Goal: Task Accomplishment & Management: Use online tool/utility

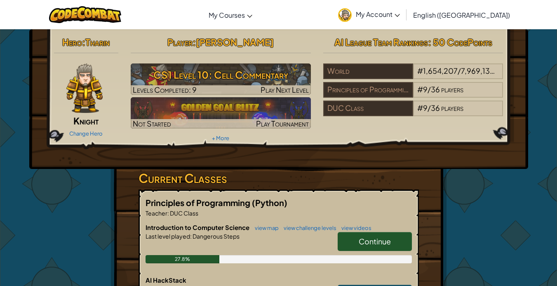
click at [385, 241] on span "Continue" at bounding box center [375, 241] width 32 height 9
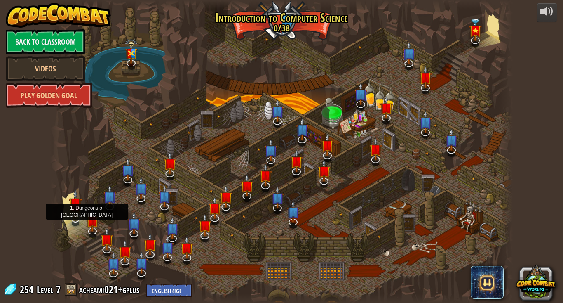
click at [73, 212] on img at bounding box center [75, 204] width 13 height 30
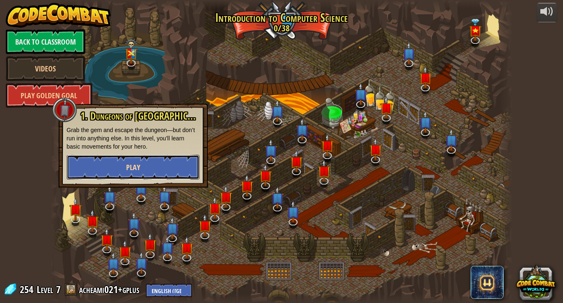
click at [126, 163] on button "Play" at bounding box center [133, 167] width 133 height 25
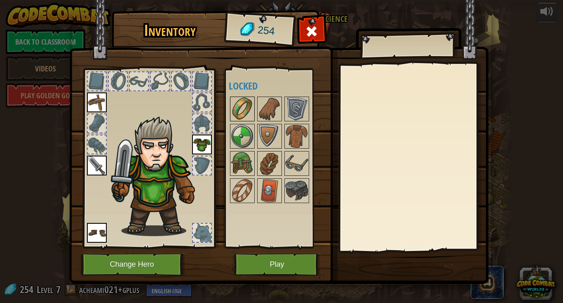
click at [238, 113] on img at bounding box center [242, 108] width 23 height 23
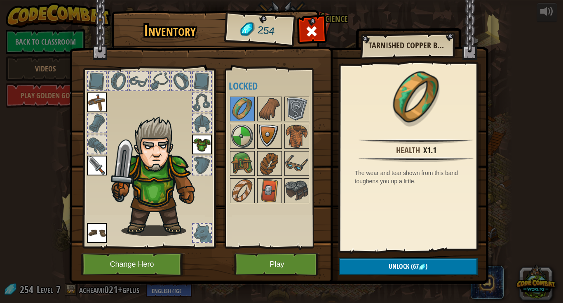
click at [263, 129] on img at bounding box center [269, 135] width 23 height 23
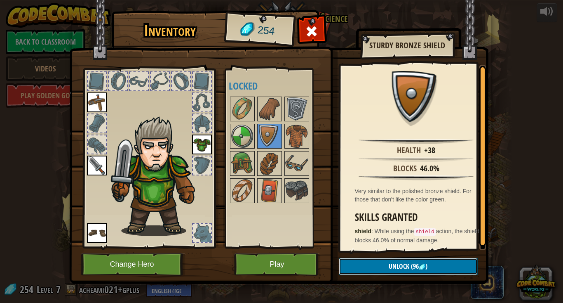
click at [385, 265] on button "Unlock (96 )" at bounding box center [408, 266] width 139 height 17
click at [385, 265] on button "Confirm" at bounding box center [408, 266] width 139 height 17
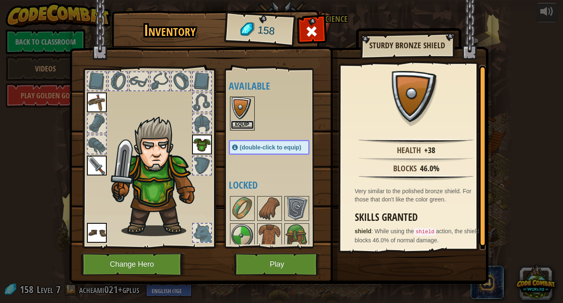
click at [238, 123] on button "Equip" at bounding box center [242, 124] width 23 height 9
click at [238, 1] on body "powered by Back to Classroom Videos Play Golden Goal 25. Kithgard Gates (Locked…" at bounding box center [281, 0] width 563 height 1
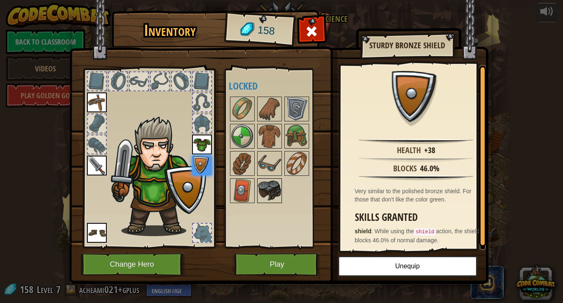
click at [269, 178] on div at bounding box center [269, 190] width 25 height 25
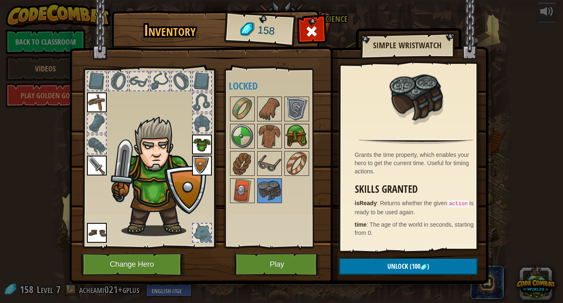
click at [289, 134] on img at bounding box center [296, 135] width 23 height 23
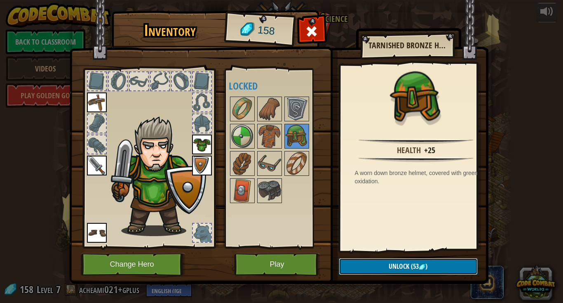
click at [397, 264] on span "Unlock" at bounding box center [399, 265] width 21 height 9
click at [397, 264] on button "Confirm" at bounding box center [408, 266] width 139 height 17
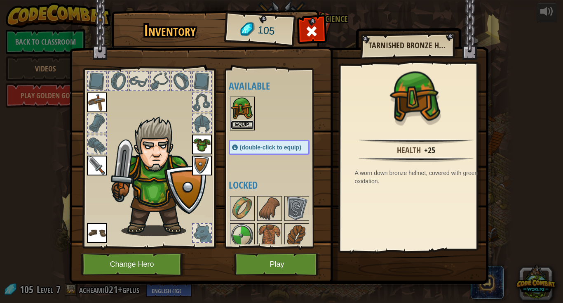
click at [240, 122] on button "Equip" at bounding box center [242, 124] width 23 height 9
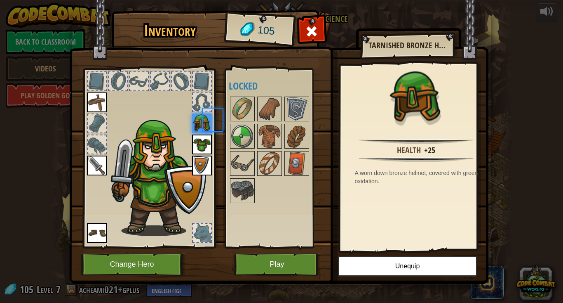
click at [240, 1] on body "powered by Back to Classroom Videos Play Golden Goal 25. Kithgard Gates (Locked…" at bounding box center [281, 0] width 563 height 1
click at [282, 261] on button "Play" at bounding box center [277, 264] width 86 height 23
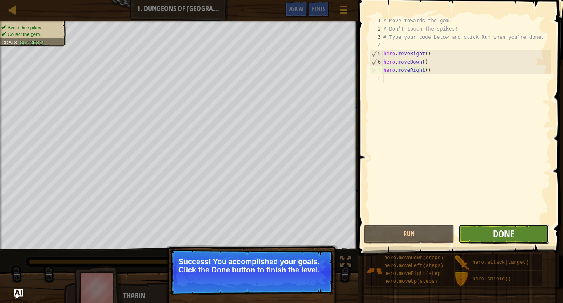
click at [500, 236] on span "Done" at bounding box center [503, 233] width 21 height 13
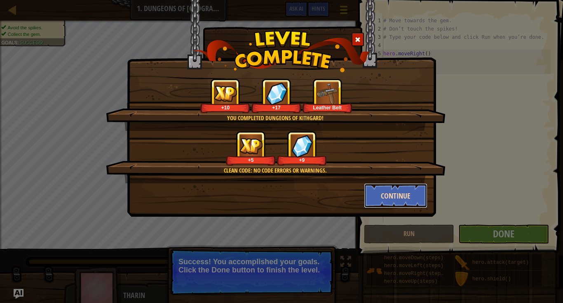
click at [401, 197] on button "Continue" at bounding box center [396, 195] width 64 height 25
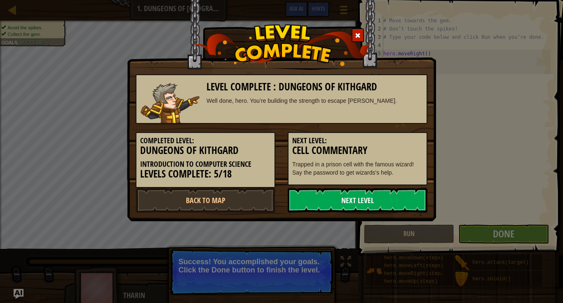
click at [377, 200] on link "Next Level" at bounding box center [358, 200] width 140 height 25
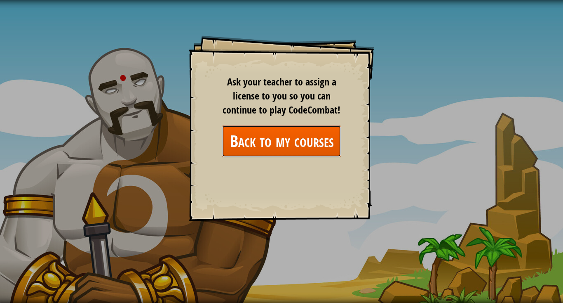
click at [292, 135] on link "Back to my courses" at bounding box center [282, 141] width 120 height 32
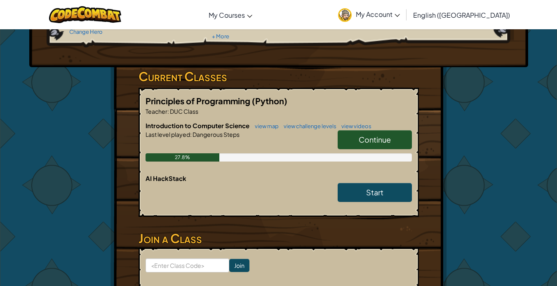
scroll to position [101, 0]
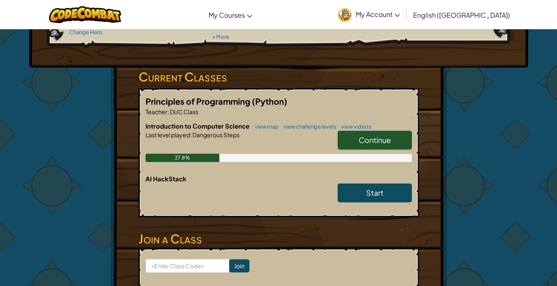
click at [391, 136] on link "Continue" at bounding box center [375, 140] width 74 height 19
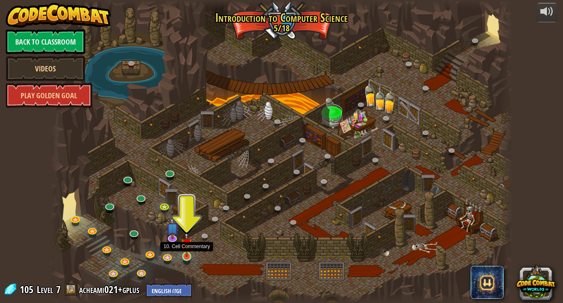
click at [187, 253] on img at bounding box center [187, 243] width 12 height 26
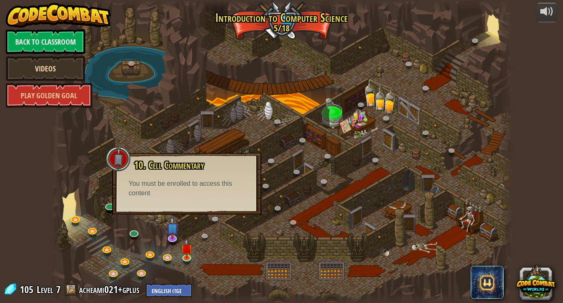
click at [55, 70] on link "Videos" at bounding box center [46, 68] width 80 height 25
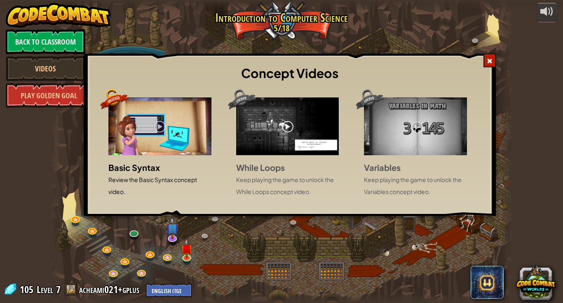
click at [163, 133] on img at bounding box center [159, 126] width 103 height 58
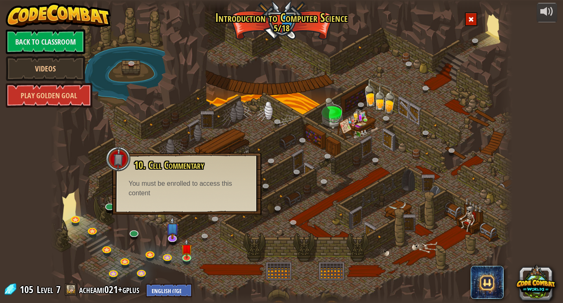
click at [470, 21] on span at bounding box center [471, 19] width 6 height 6
click at [54, 62] on link "Videos" at bounding box center [46, 68] width 80 height 25
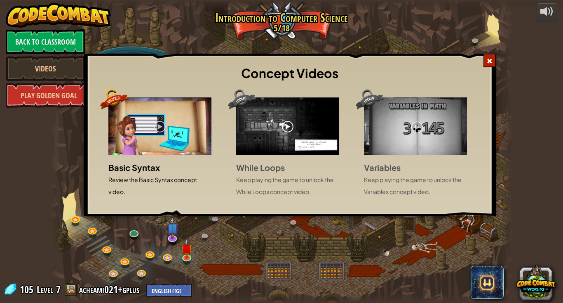
click at [244, 118] on img at bounding box center [287, 126] width 103 height 58
click at [270, 129] on img at bounding box center [287, 126] width 103 height 58
click at [487, 59] on span at bounding box center [490, 61] width 6 height 6
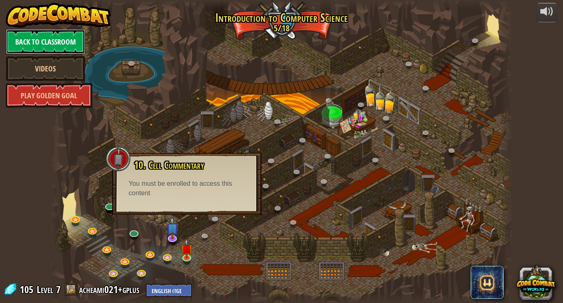
click at [47, 44] on link "Back to Classroom" at bounding box center [46, 41] width 80 height 25
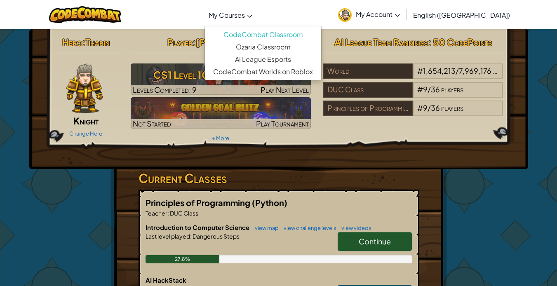
click at [256, 18] on link "My Courses" at bounding box center [230, 15] width 52 height 22
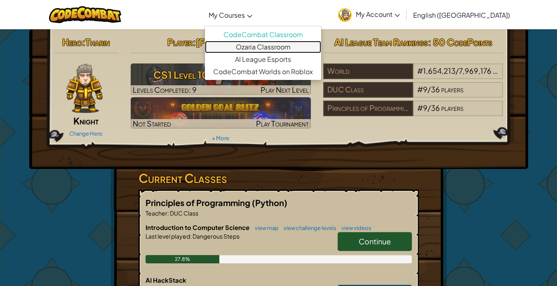
click at [287, 47] on link "Ozaria Classroom" at bounding box center [263, 47] width 116 height 12
